Goal: Information Seeking & Learning: Understand process/instructions

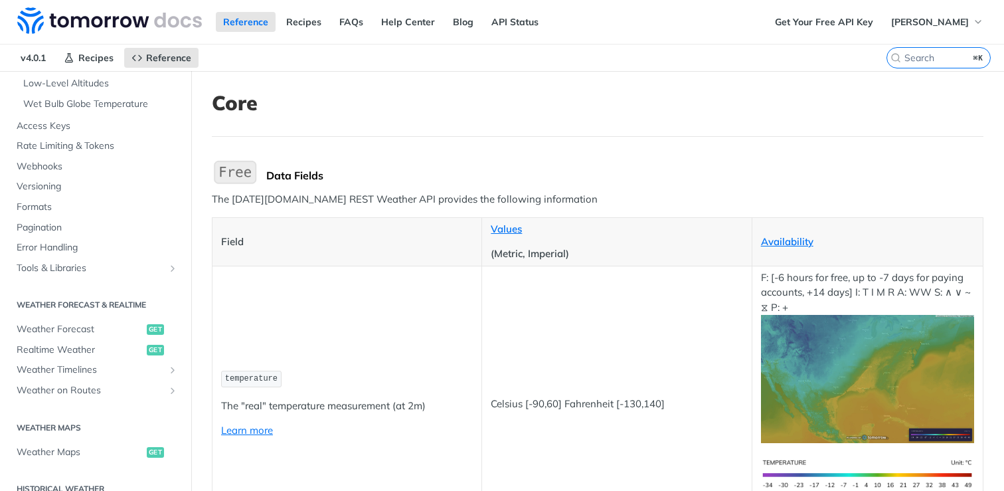
scroll to position [401, 0]
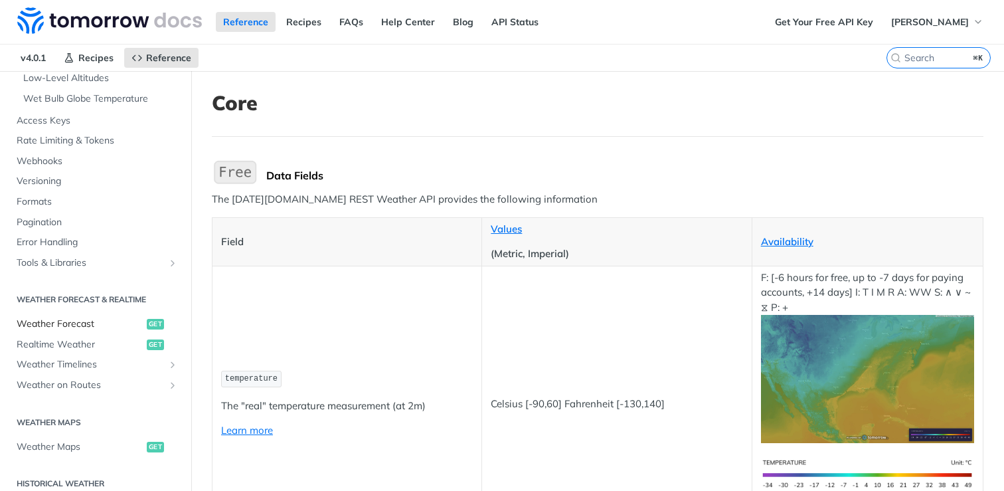
click at [82, 326] on span "Weather Forecast" at bounding box center [80, 323] width 127 height 13
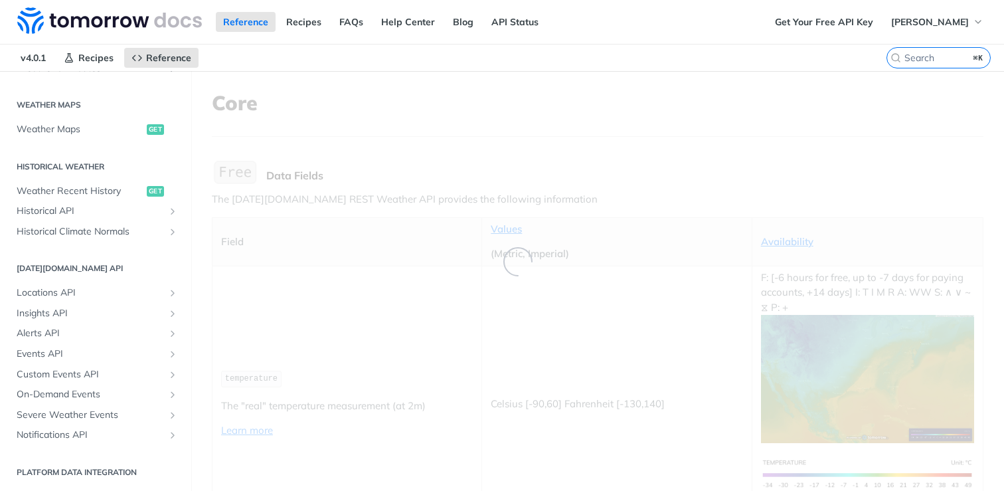
scroll to position [74, 0]
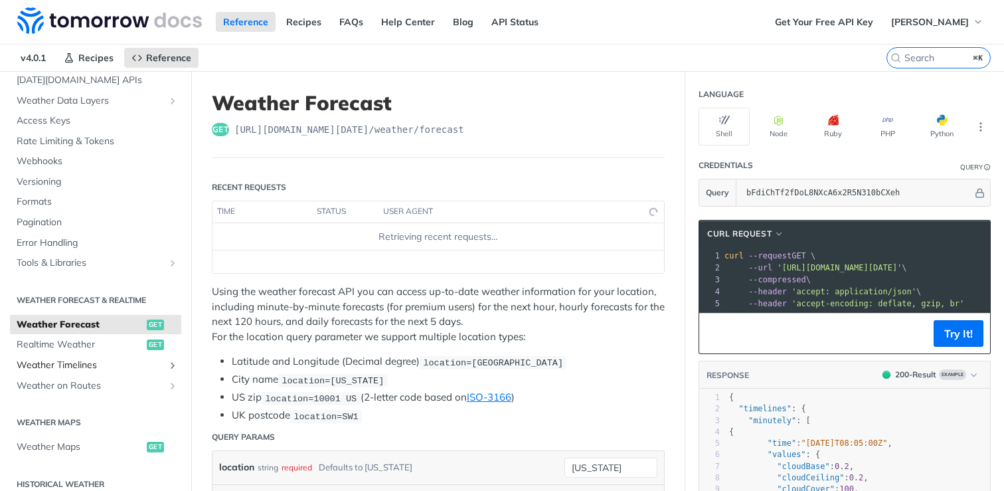
click at [81, 360] on span "Weather Timelines" at bounding box center [90, 365] width 147 height 13
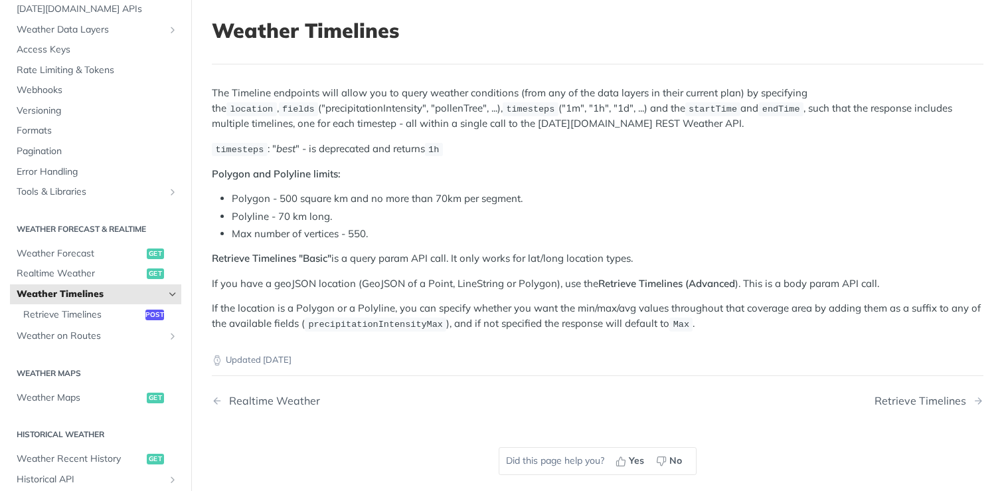
scroll to position [87, 0]
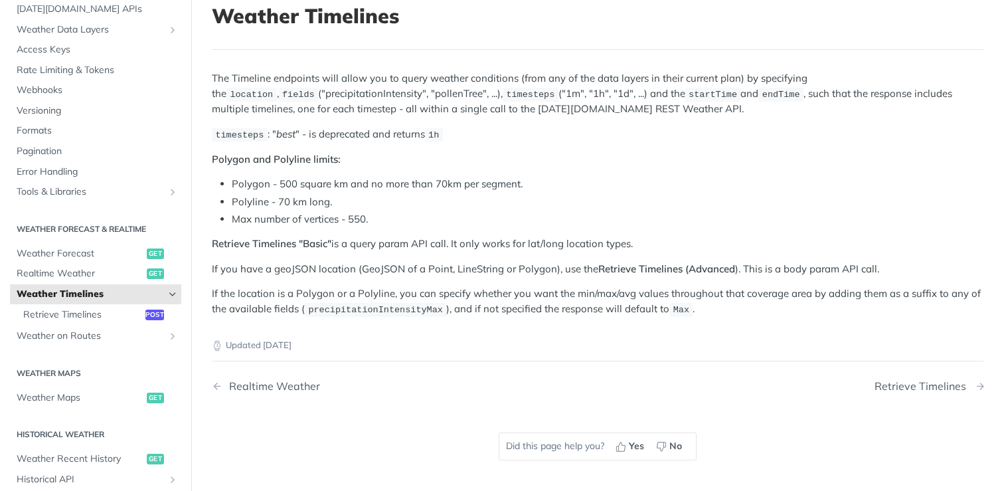
click at [926, 386] on div "Retrieve Timelines" at bounding box center [924, 386] width 98 height 13
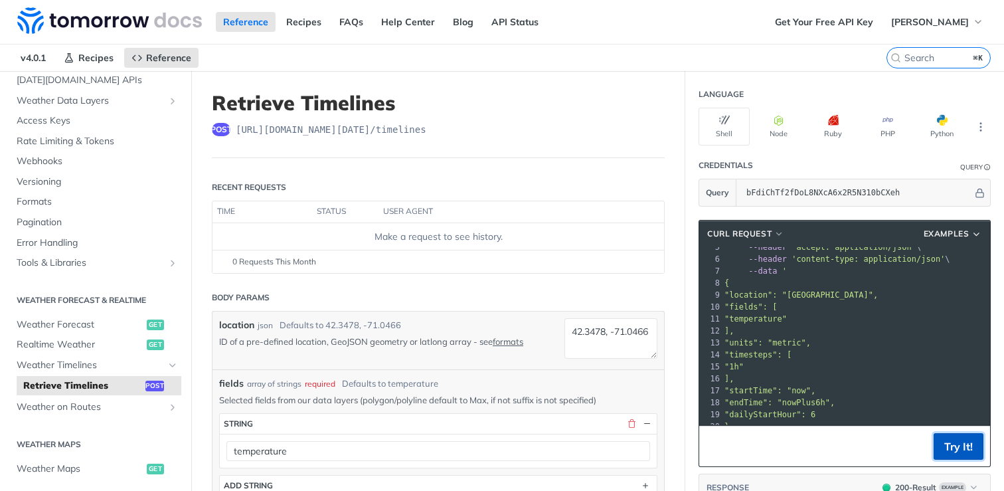
click at [951, 448] on button "Try It!" at bounding box center [959, 446] width 50 height 27
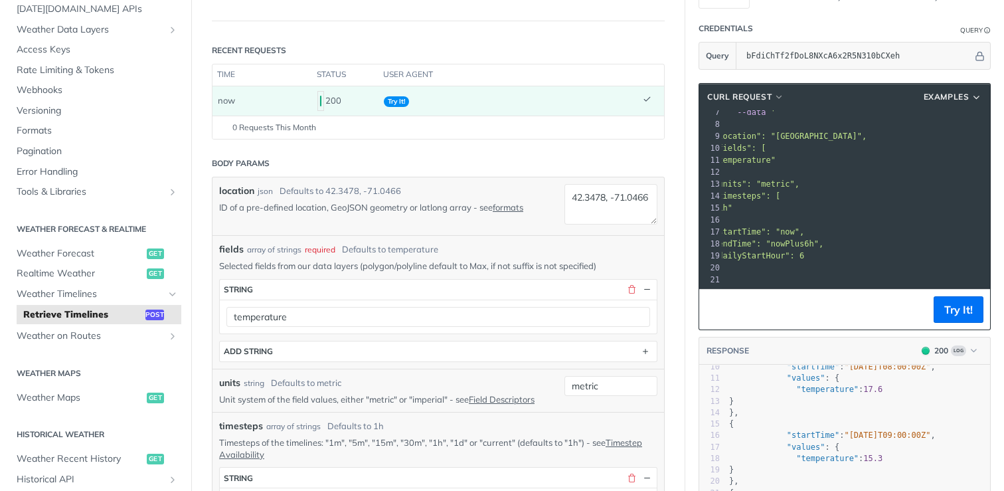
scroll to position [114, 0]
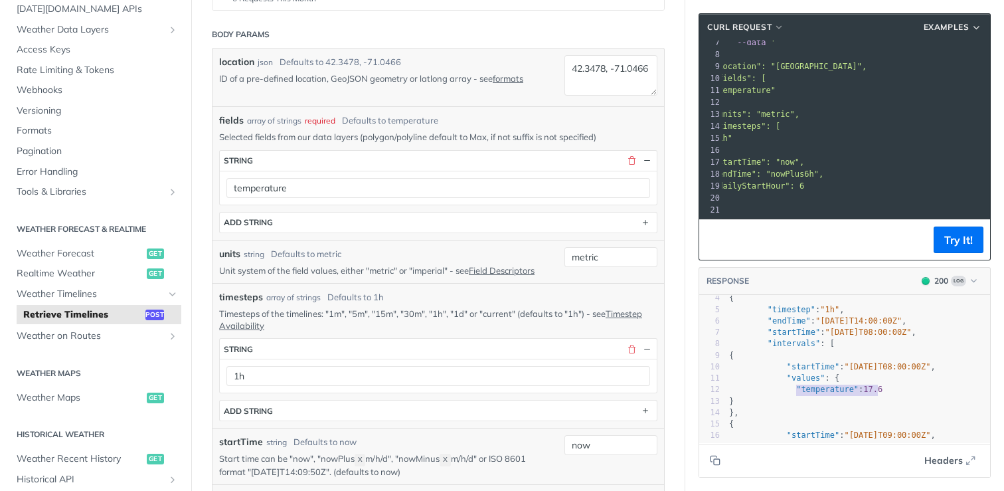
type textarea ""temperature": 17.6"
drag, startPoint x: 796, startPoint y: 390, endPoint x: 919, endPoint y: 389, distance: 122.9
click at [919, 389] on pre ""temperature" : 17.6" at bounding box center [859, 389] width 264 height 11
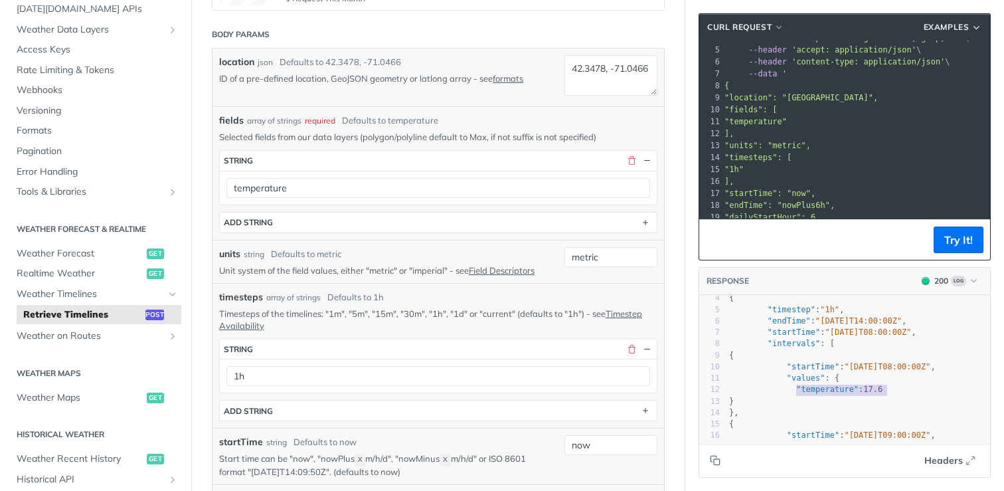
scroll to position [39, 0]
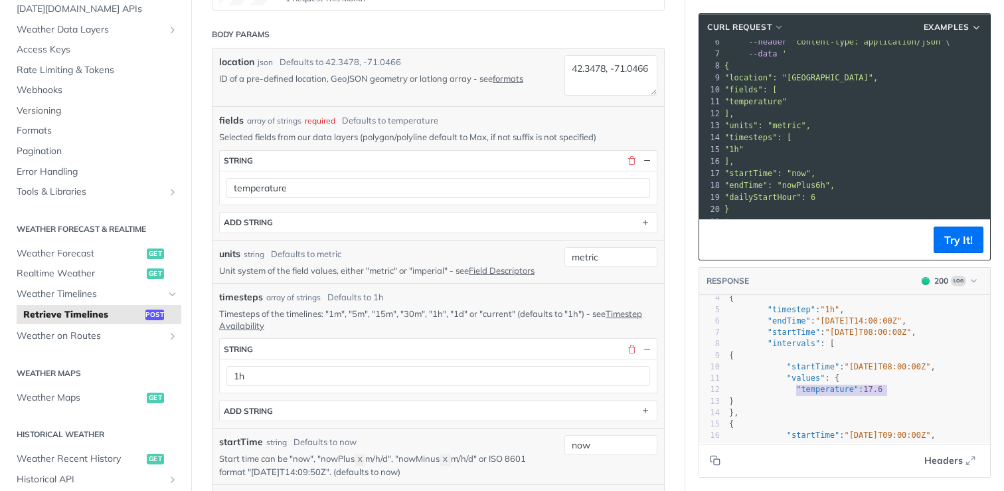
click at [757, 127] on span ""units": "metric"," at bounding box center [768, 125] width 86 height 9
copy span "units"
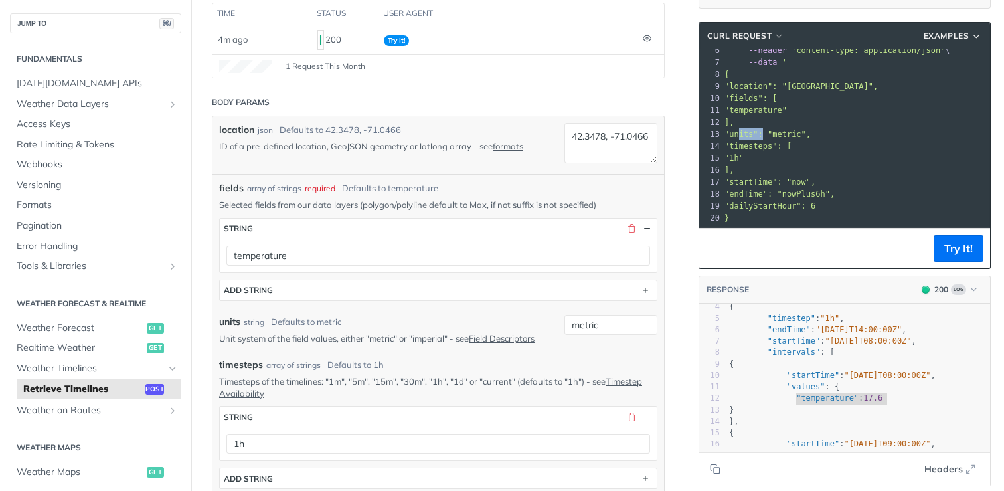
scroll to position [196, 0]
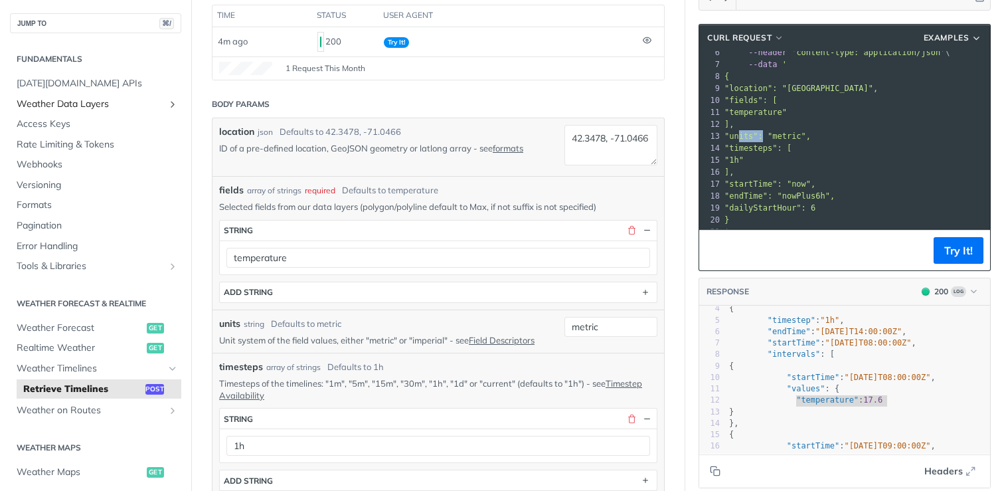
click at [72, 106] on span "Weather Data Layers" at bounding box center [90, 104] width 147 height 13
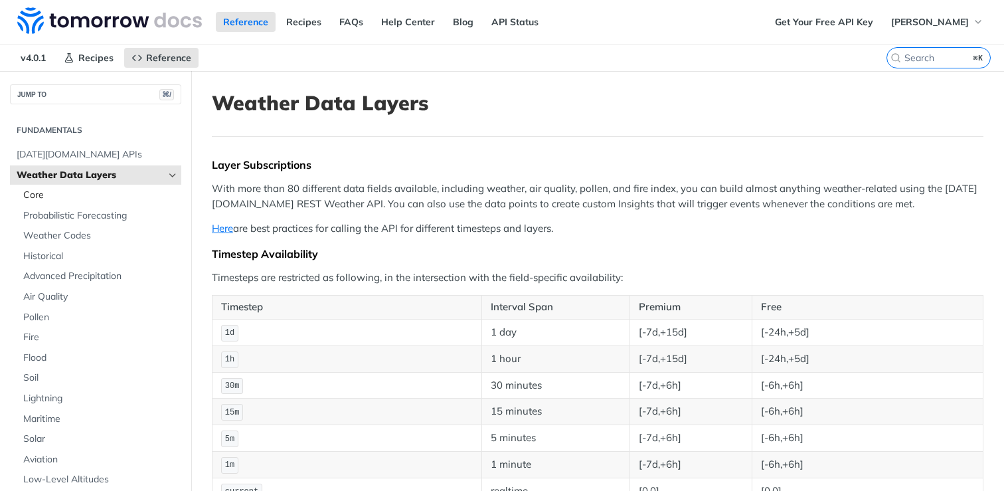
click at [39, 199] on span "Core" at bounding box center [100, 195] width 155 height 13
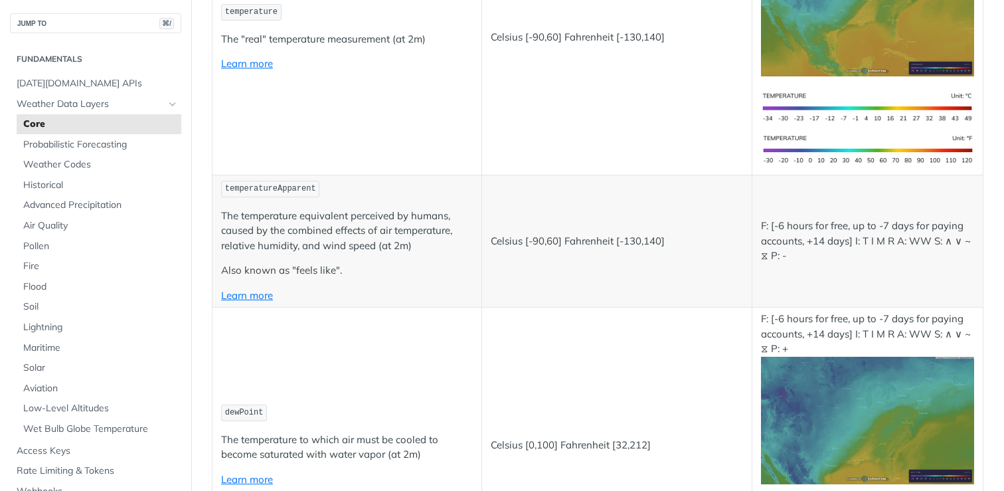
scroll to position [796, 0]
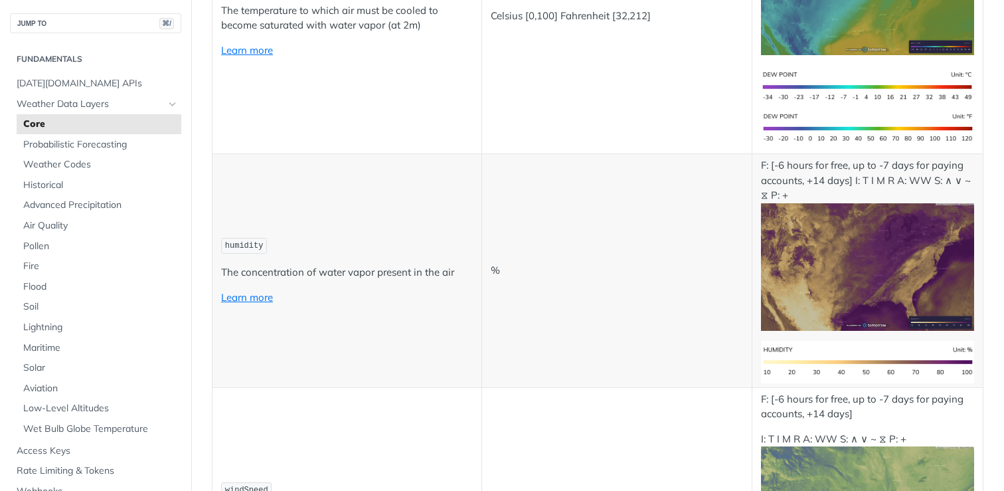
click at [250, 247] on span "humidity" at bounding box center [244, 245] width 39 height 9
copy span "humidity"
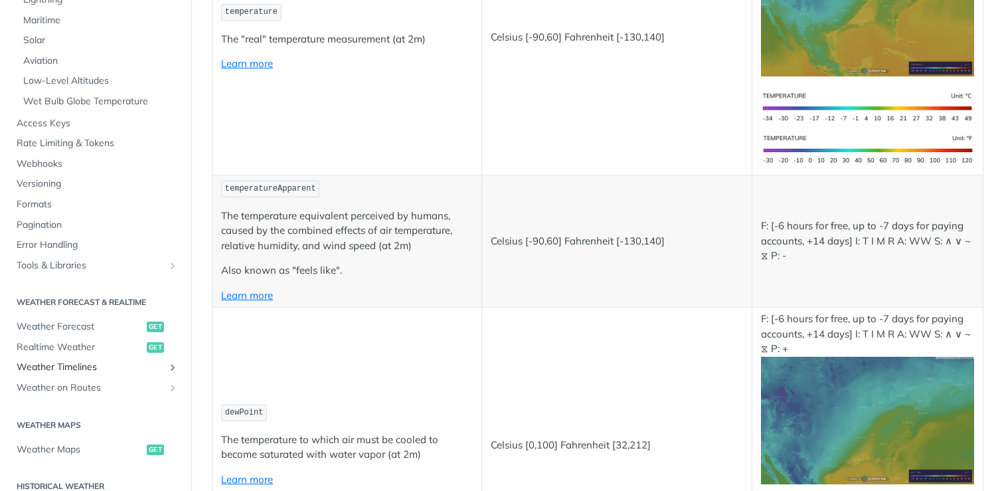
scroll to position [328, 0]
click at [79, 367] on span "Weather Timelines" at bounding box center [90, 366] width 147 height 13
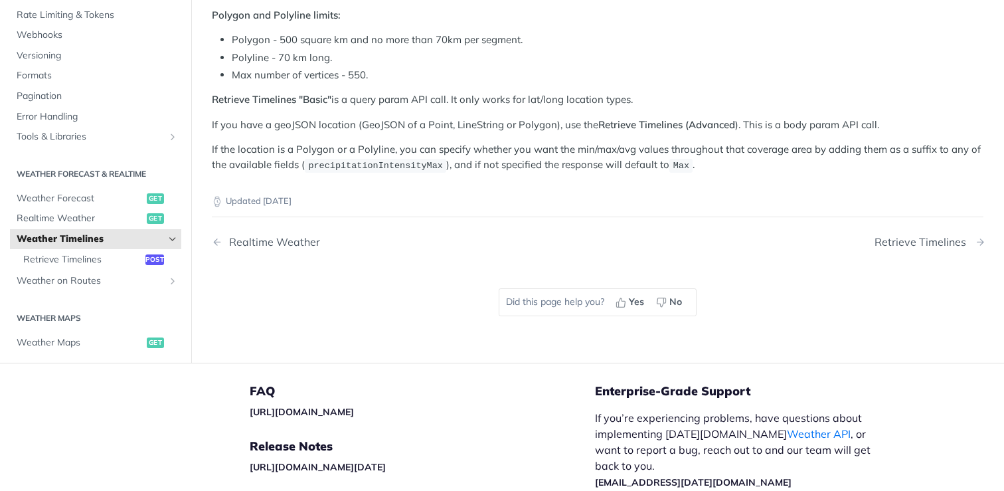
click at [925, 244] on div "Retrieve Timelines" at bounding box center [924, 242] width 98 height 13
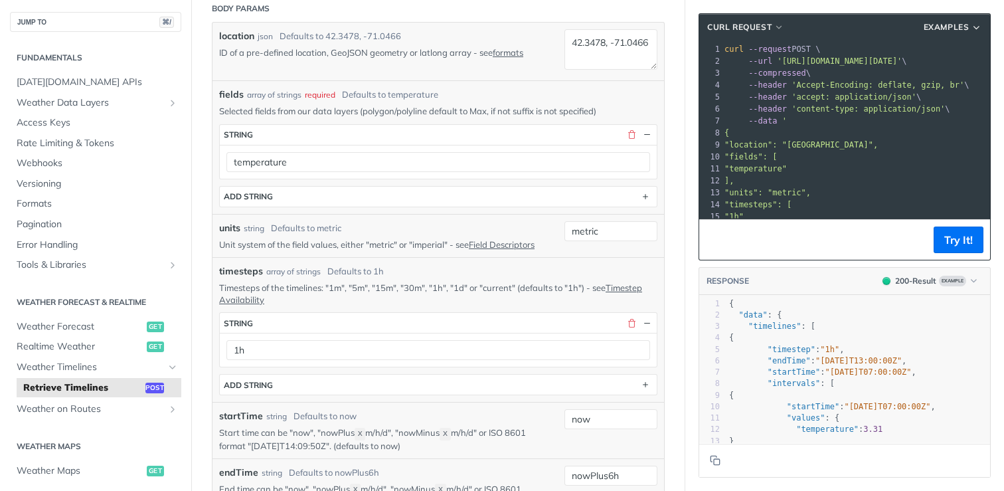
scroll to position [291, 0]
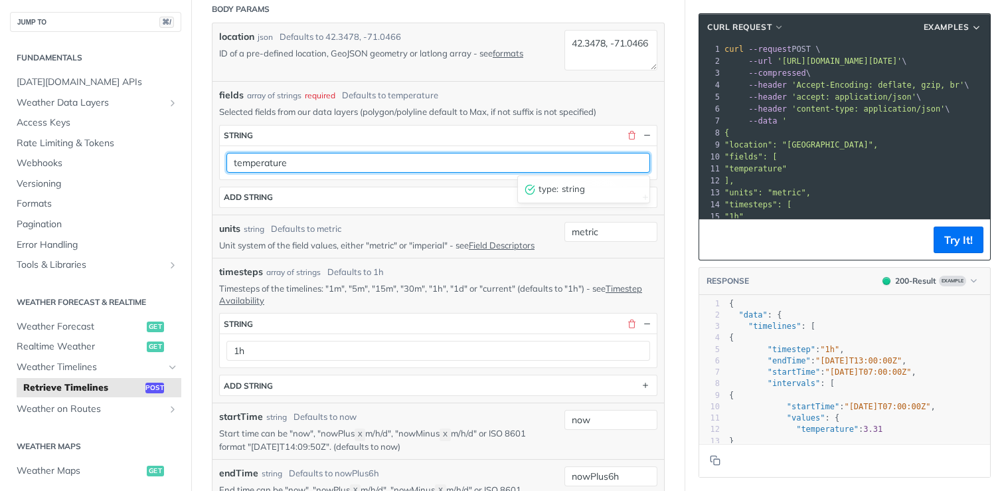
click at [555, 167] on input "temperature" at bounding box center [438, 163] width 424 height 20
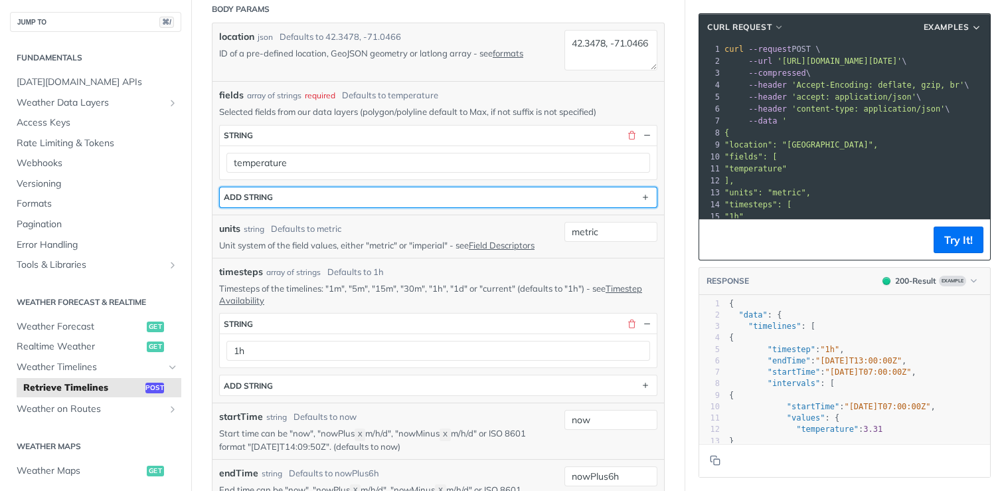
click at [614, 201] on button "ADD string" at bounding box center [438, 197] width 437 height 20
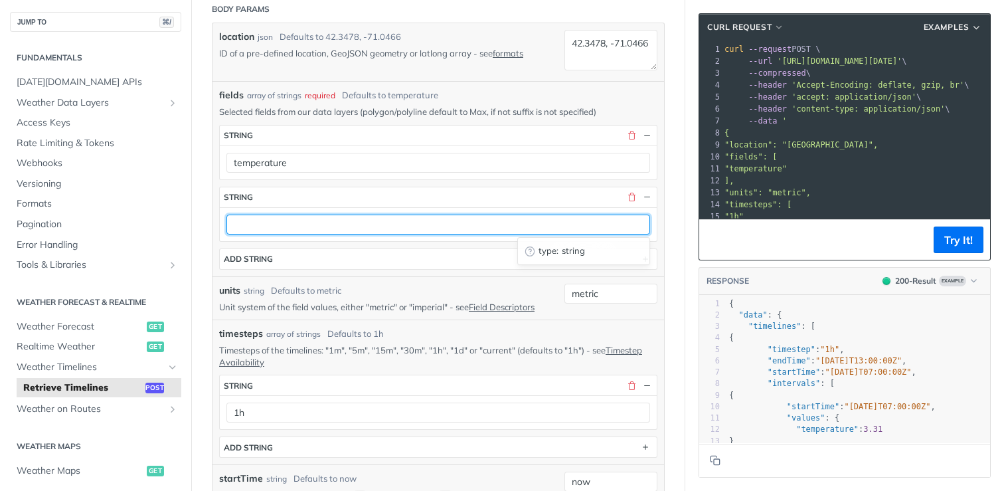
click at [576, 226] on input "text" at bounding box center [438, 225] width 424 height 20
paste input "humidity"
type input "humidity"
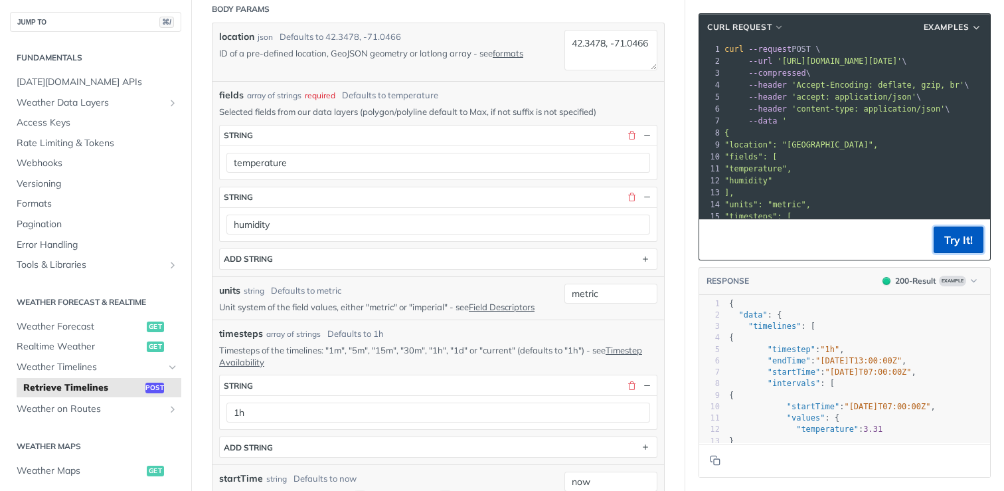
click at [958, 242] on button "Try It!" at bounding box center [959, 239] width 50 height 27
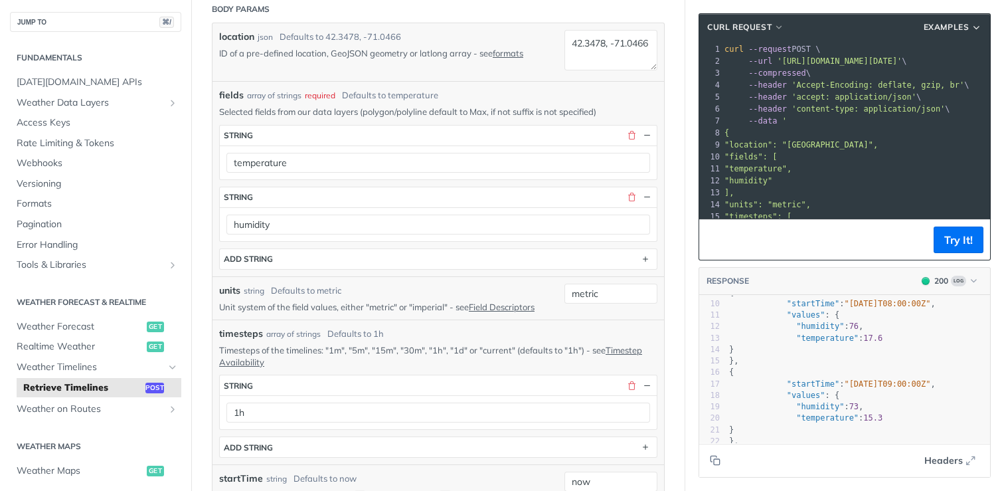
scroll to position [104, 0]
type textarea ""humidity": 76,"
drag, startPoint x: 874, startPoint y: 324, endPoint x: 794, endPoint y: 326, distance: 80.4
click at [794, 326] on pre ""humidity" : 76 ," at bounding box center [859, 324] width 264 height 11
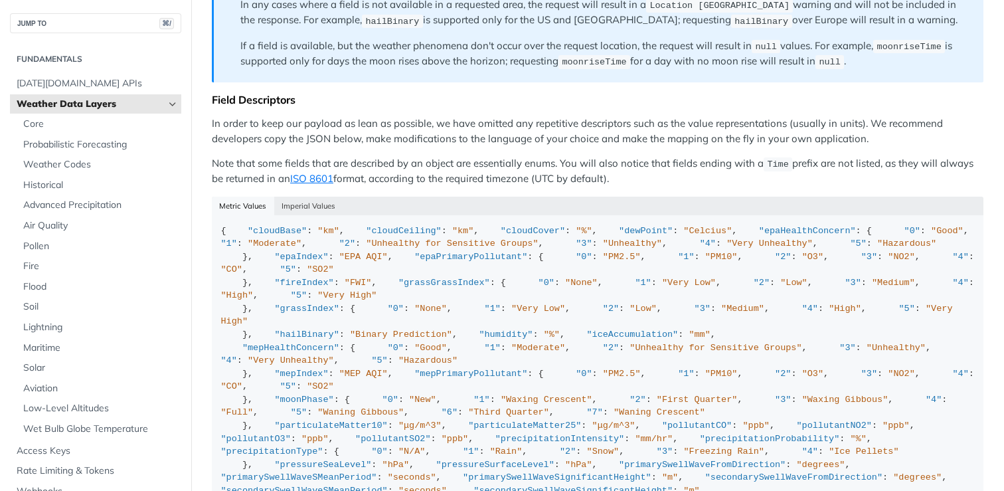
scroll to position [314, 0]
